Goal: Task Accomplishment & Management: Use online tool/utility

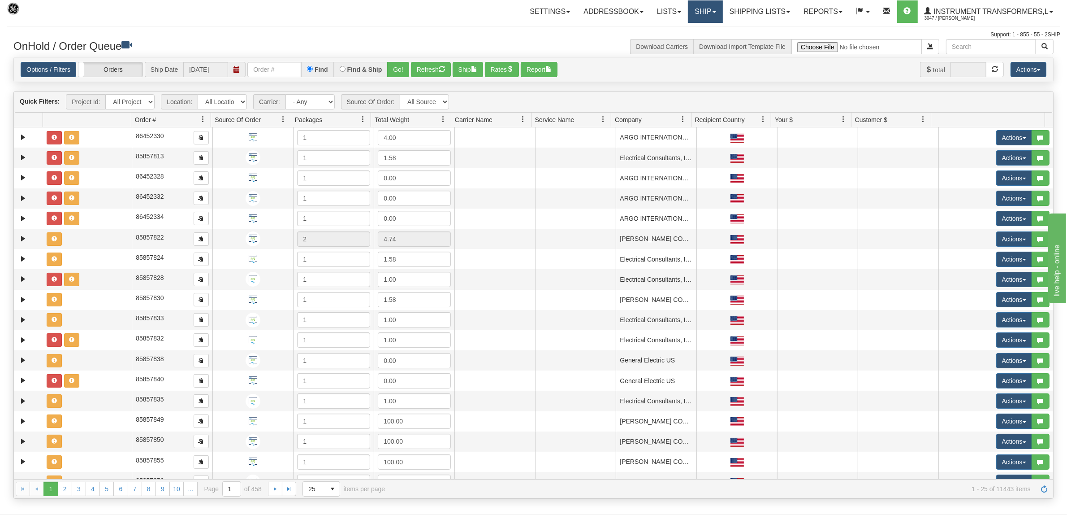
click at [699, 14] on link "Ship" at bounding box center [705, 11] width 35 height 22
click at [682, 30] on link "Ship Screen" at bounding box center [681, 32] width 81 height 12
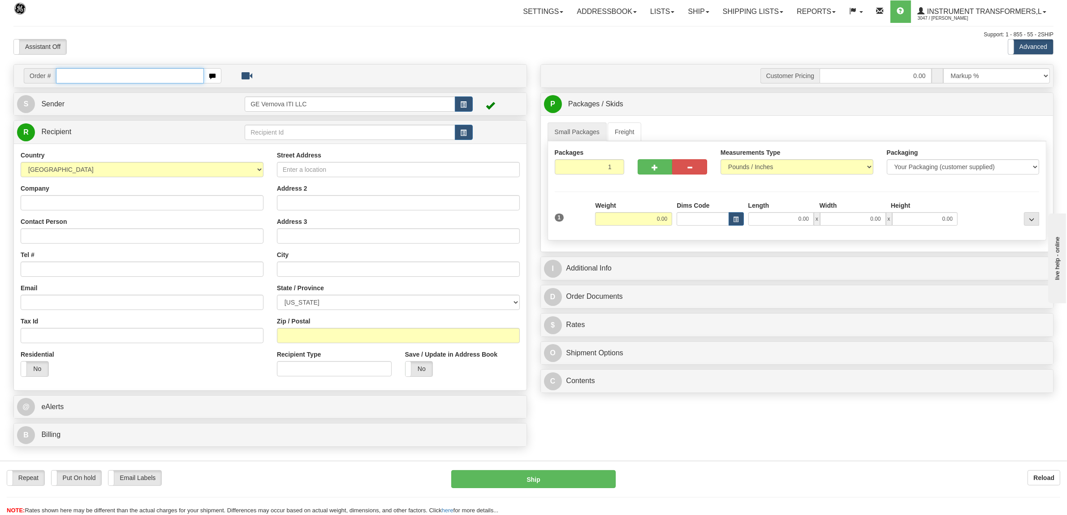
click at [121, 74] on input "text" at bounding box center [129, 75] width 147 height 15
type input "86702870"
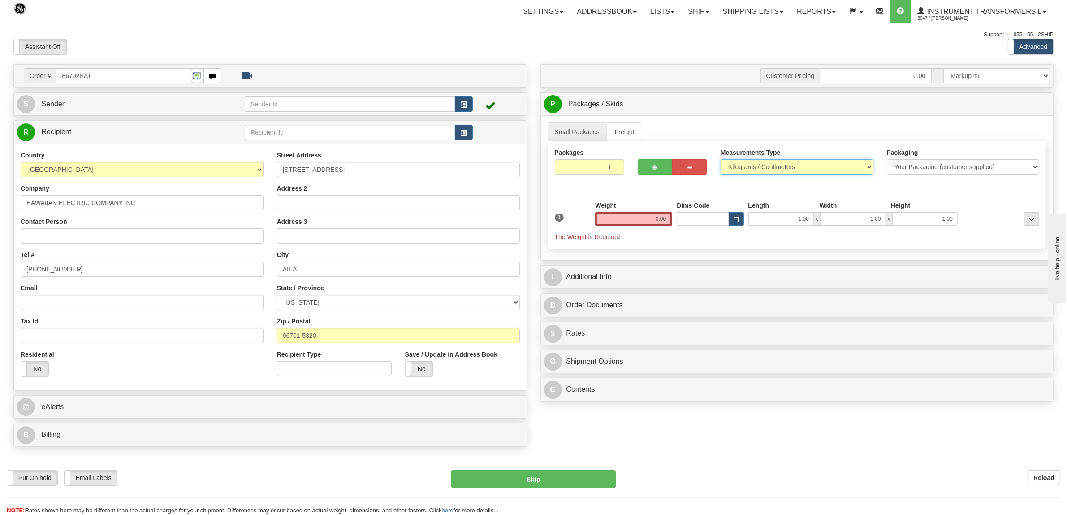
click at [771, 169] on select "Pounds / Inches Kilograms / Centimeters" at bounding box center [797, 166] width 153 height 15
select select "0"
click at [721, 160] on select "Pounds / Inches Kilograms / Centimeters" at bounding box center [797, 166] width 153 height 15
drag, startPoint x: 631, startPoint y: 222, endPoint x: 666, endPoint y: 223, distance: 35.4
click at [666, 223] on input "0.00" at bounding box center [633, 218] width 77 height 13
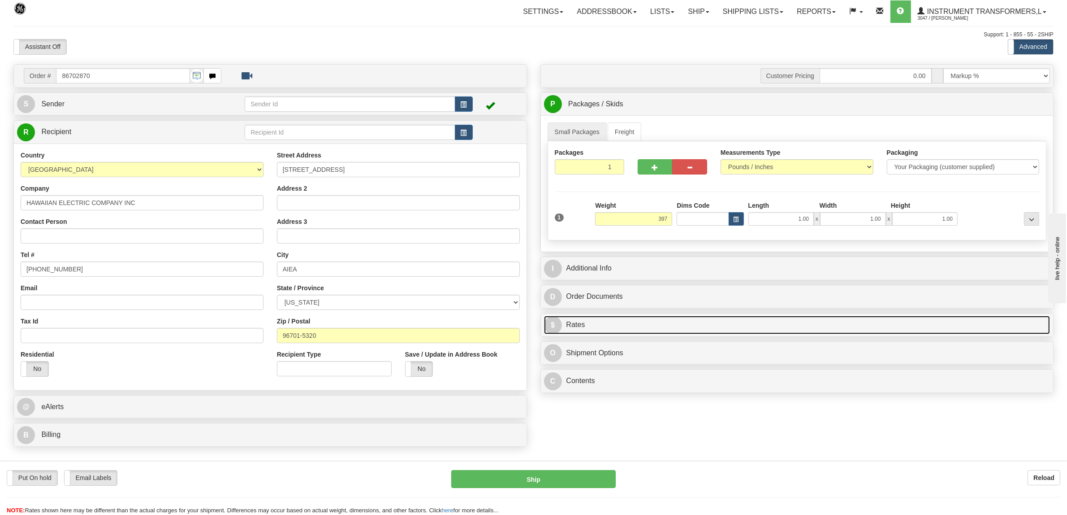
type input "397.00"
click at [590, 324] on link "$ Rates" at bounding box center [797, 325] width 506 height 18
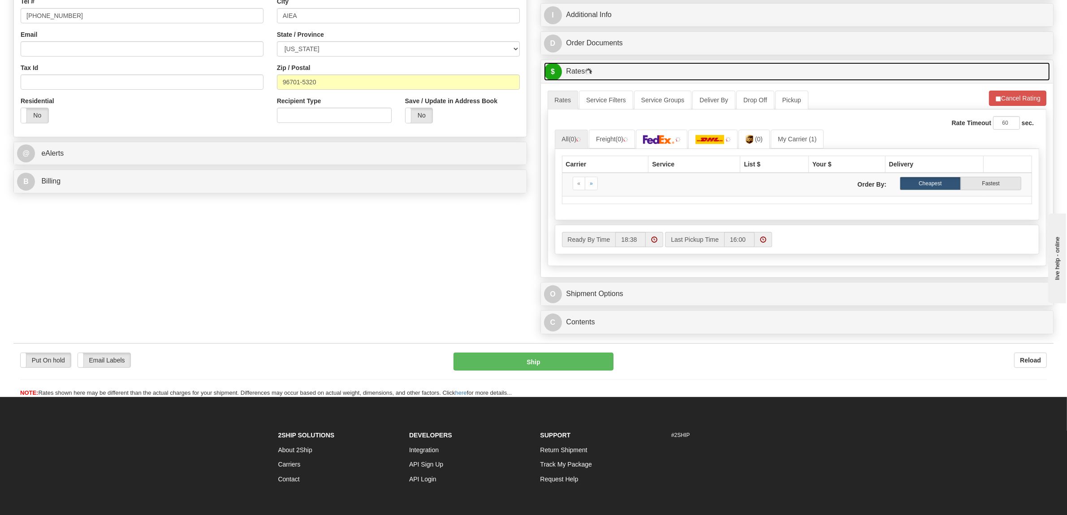
scroll to position [280, 0]
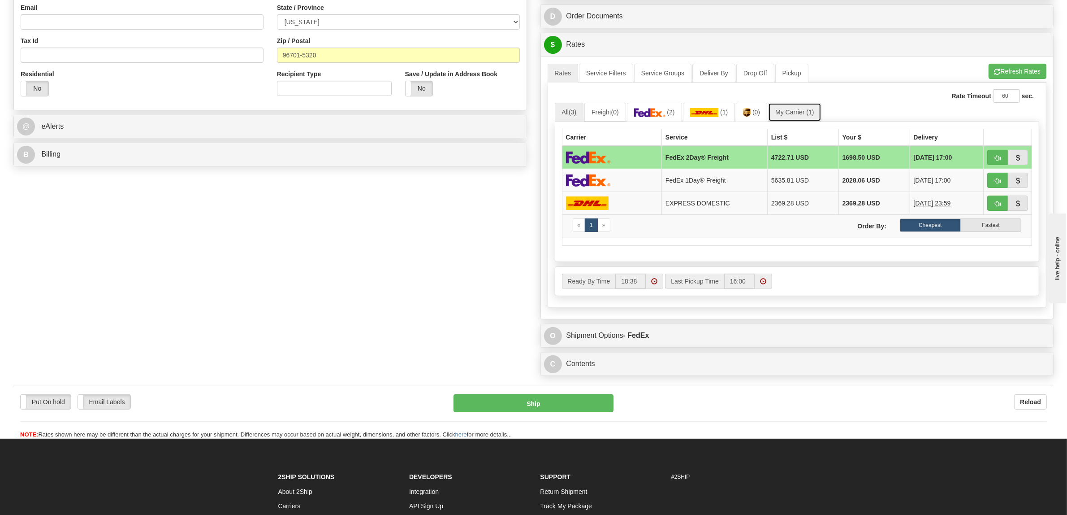
click at [808, 113] on link "My Carrier (1)" at bounding box center [794, 112] width 53 height 19
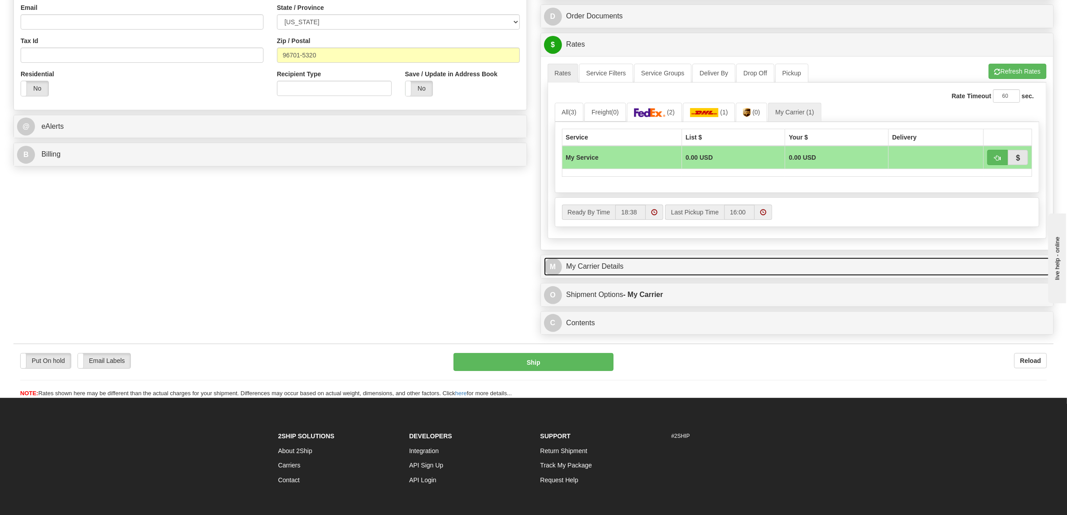
click at [617, 270] on link "M My Carrier Details" at bounding box center [797, 266] width 506 height 18
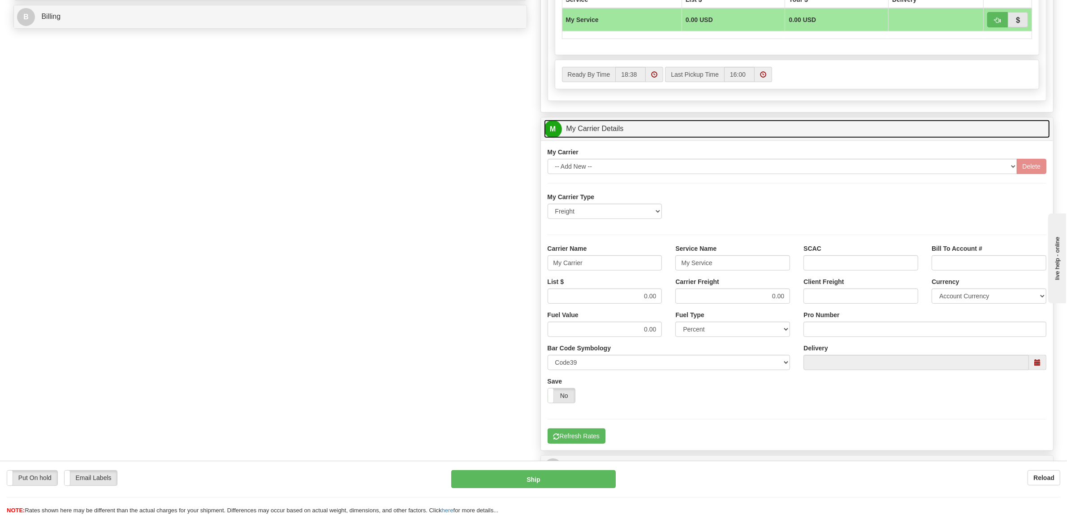
scroll to position [560, 0]
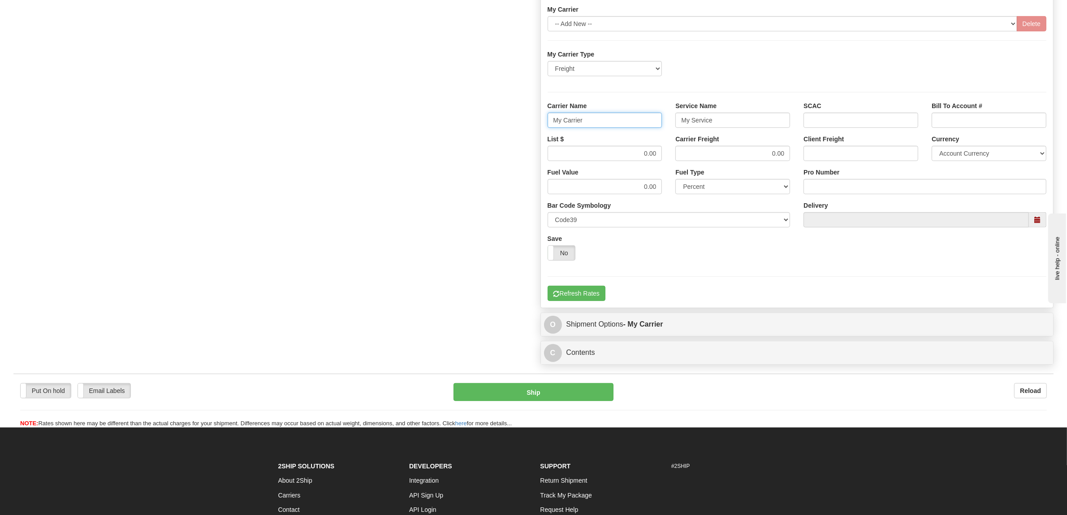
drag, startPoint x: 597, startPoint y: 124, endPoint x: 538, endPoint y: 130, distance: 59.5
type input "XPO"
drag, startPoint x: 740, startPoint y: 125, endPoint x: 653, endPoint y: 129, distance: 87.5
click at [657, 128] on div "Carrier Name XPO Service Name My Service SCAC Bill To Account #" at bounding box center [797, 117] width 513 height 33
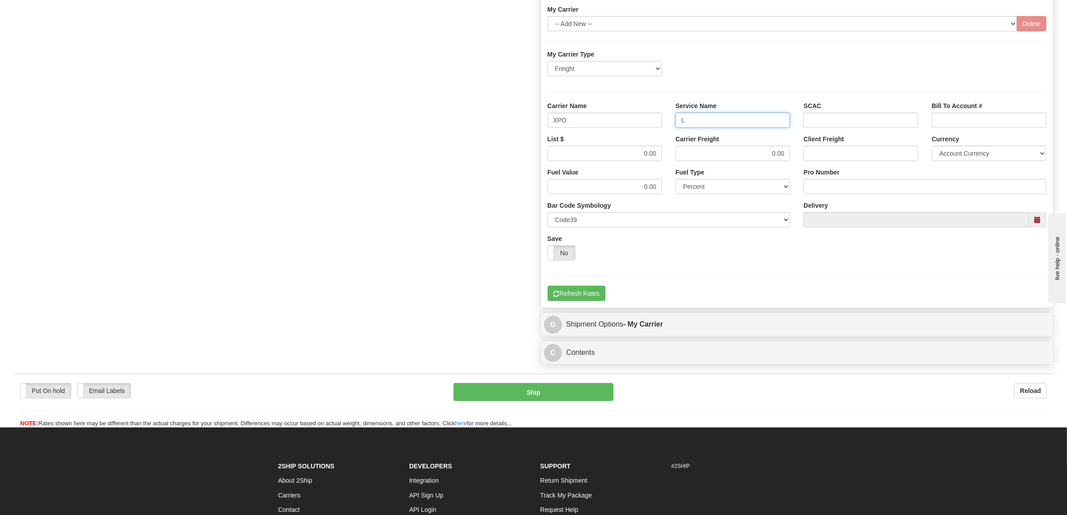
type input "LTL"
drag, startPoint x: 615, startPoint y: 160, endPoint x: 687, endPoint y: 164, distance: 72.3
click at [687, 164] on div "List $ 0.00 Carrier Freight 0.00 Client Freight Currency Account Currency ARN A…" at bounding box center [797, 150] width 513 height 33
type input "800"
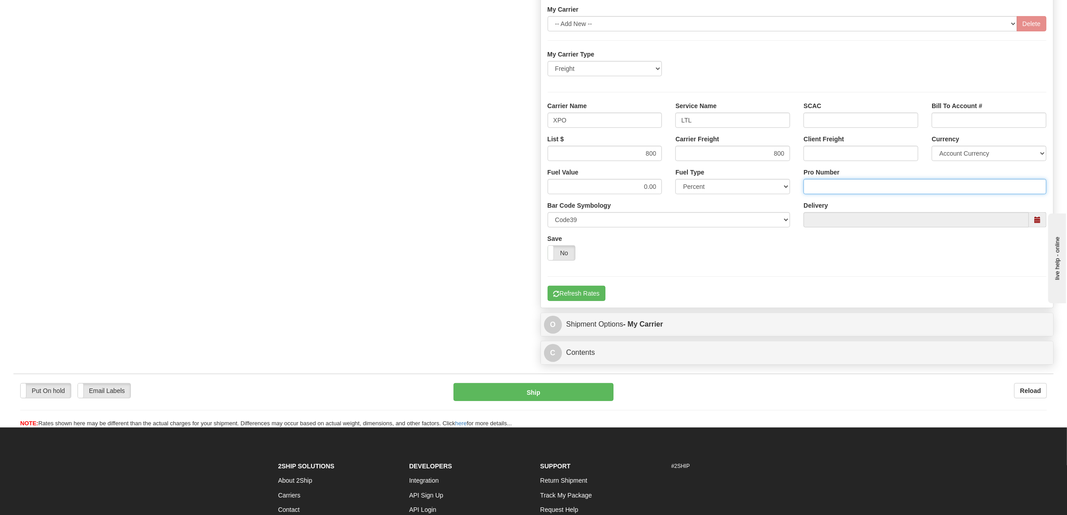
click at [836, 186] on input "Pro Number" at bounding box center [925, 186] width 243 height 15
type input "251-285031"
click at [572, 294] on button "Refresh Rates" at bounding box center [577, 293] width 58 height 15
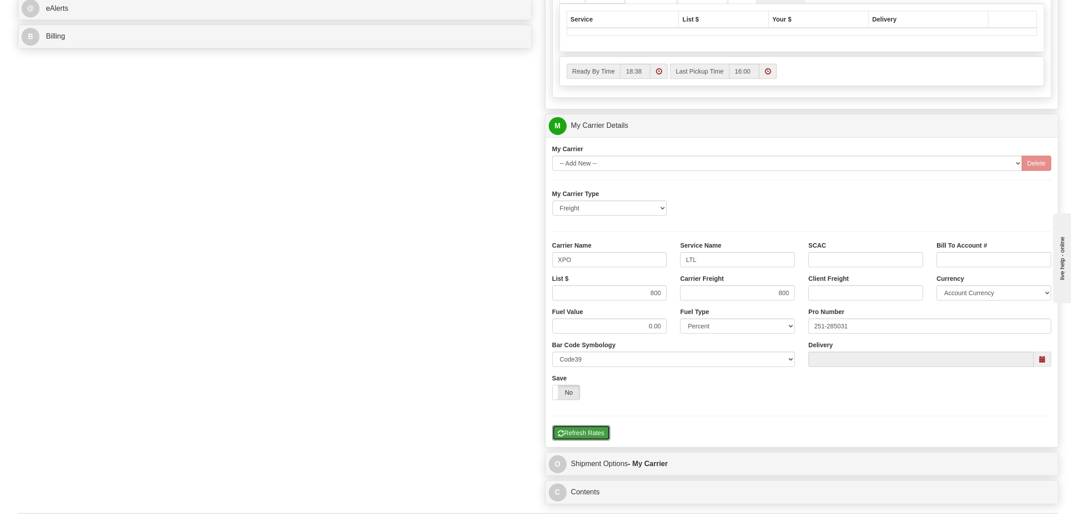
scroll to position [257, 0]
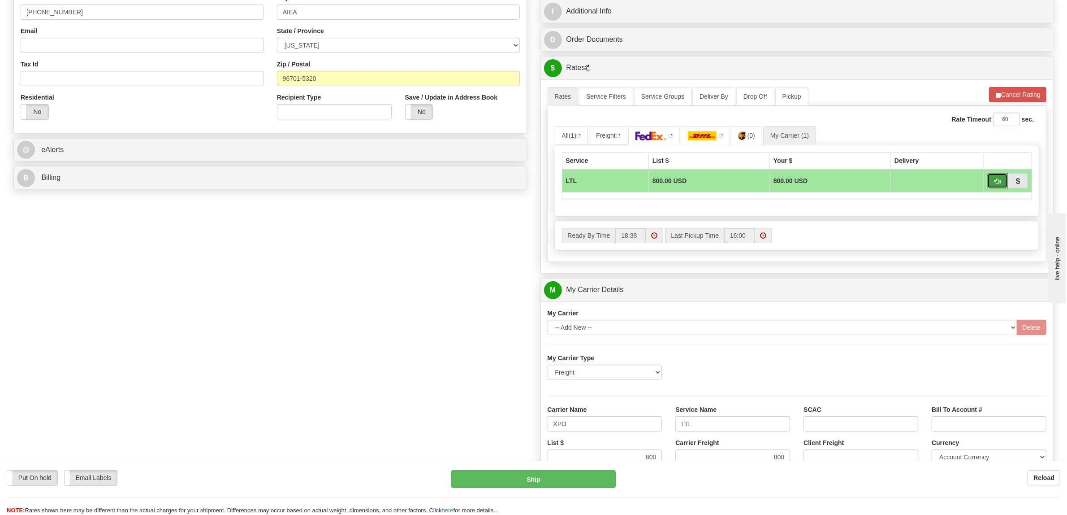
click at [987, 181] on button "button" at bounding box center [997, 180] width 21 height 15
click at [987, 176] on td at bounding box center [1008, 180] width 48 height 23
click at [991, 182] on button "button" at bounding box center [997, 180] width 21 height 15
type input "00"
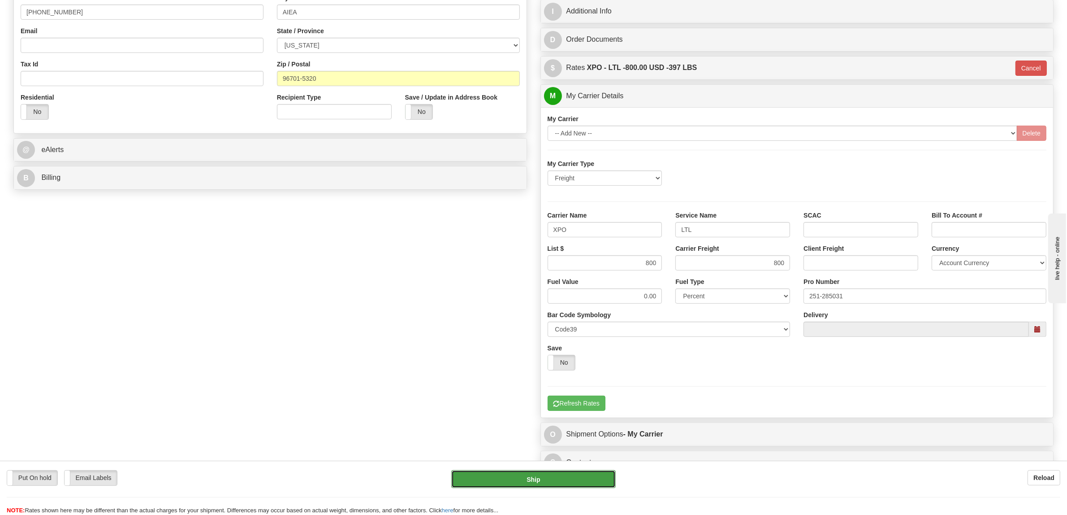
click at [541, 477] on button "Ship" at bounding box center [533, 479] width 164 height 18
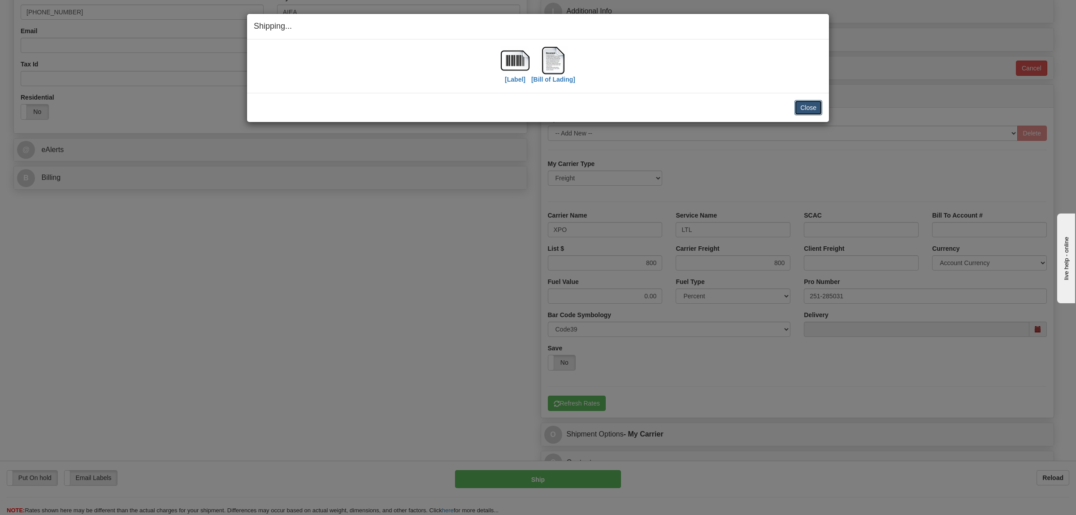
click at [807, 104] on button "Close" at bounding box center [808, 107] width 28 height 15
